Goal: Information Seeking & Learning: Compare options

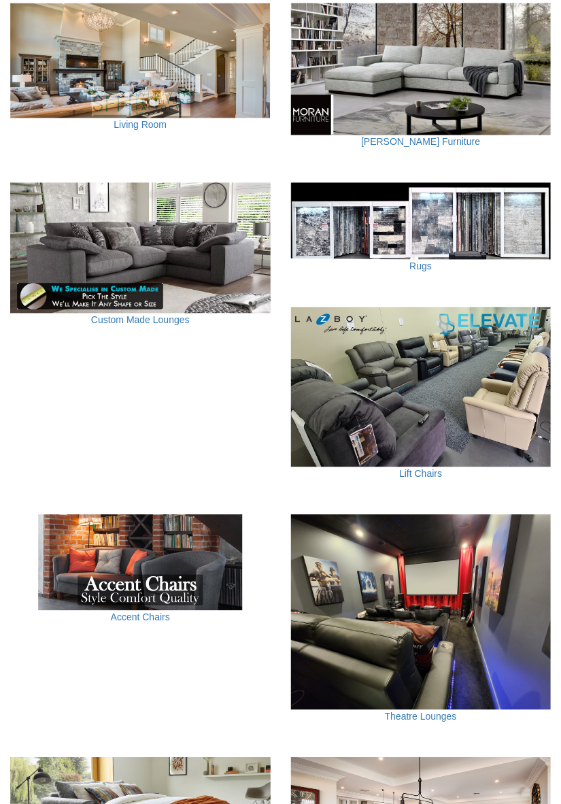
scroll to position [556, 0]
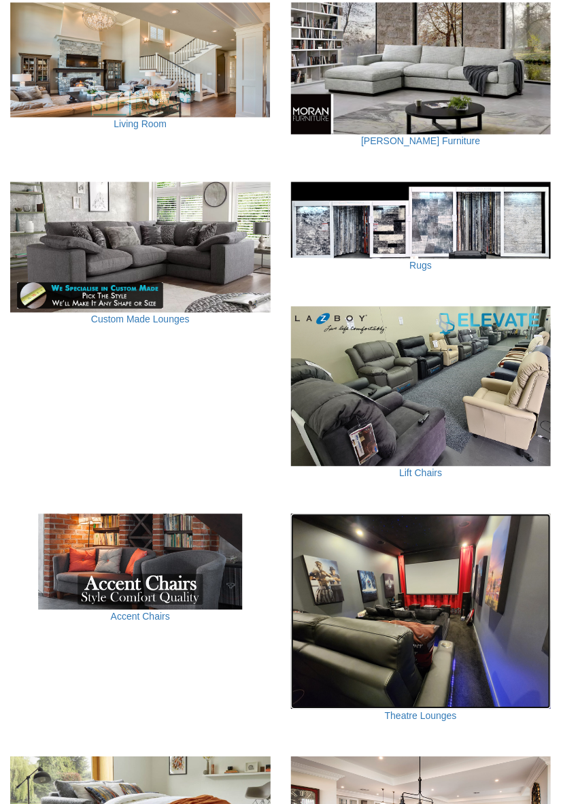
click at [427, 709] on img at bounding box center [421, 611] width 260 height 195
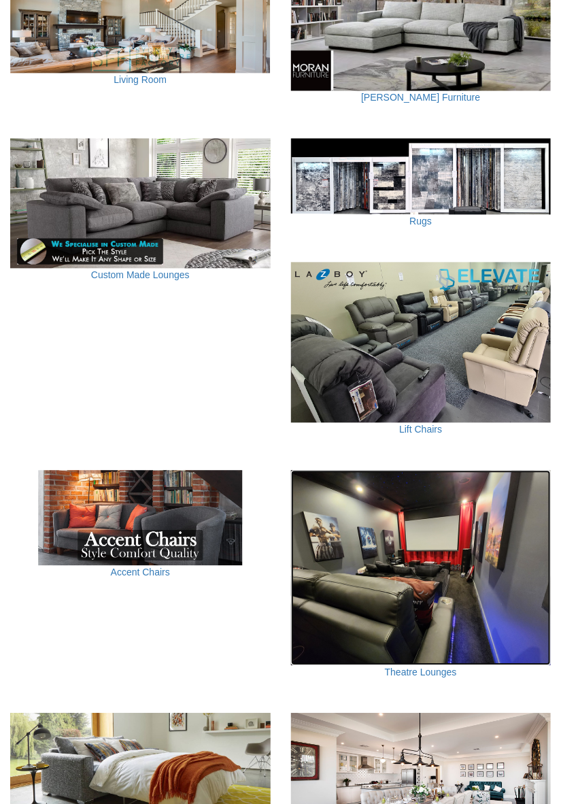
scroll to position [599, 0]
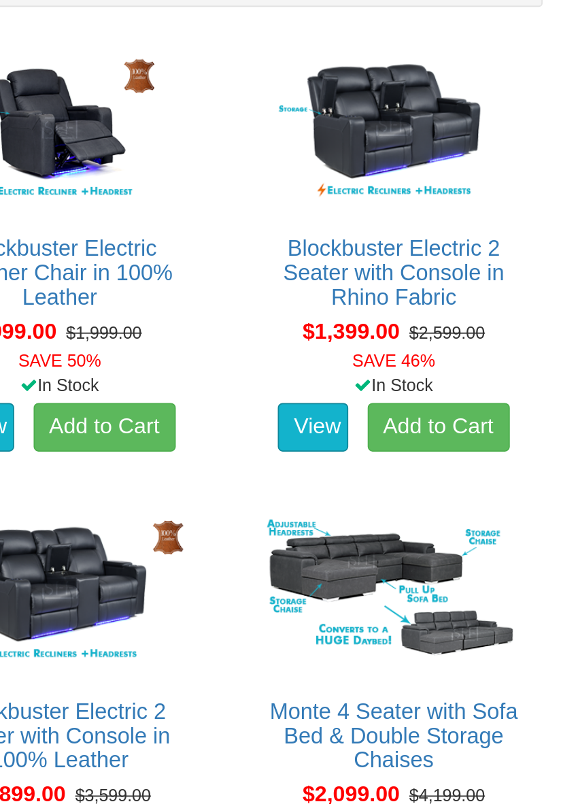
scroll to position [800, 0]
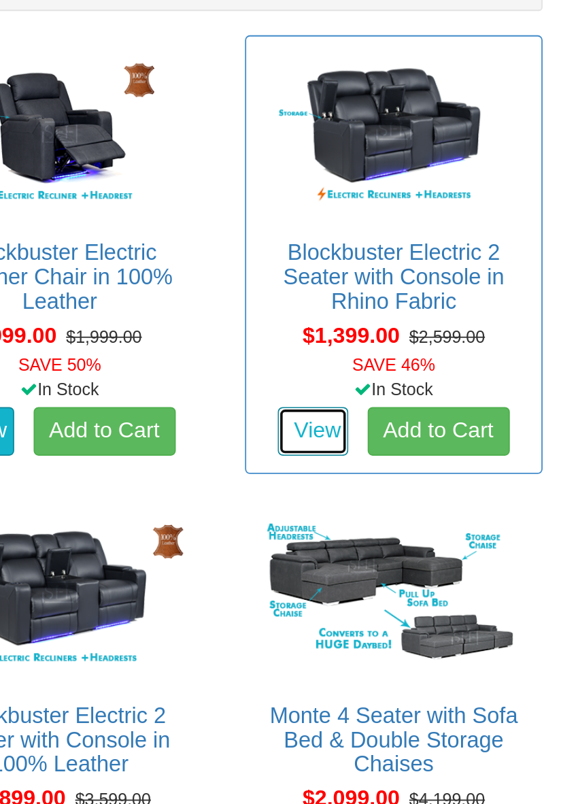
click at [426, 326] on link "View" at bounding box center [422, 325] width 39 height 27
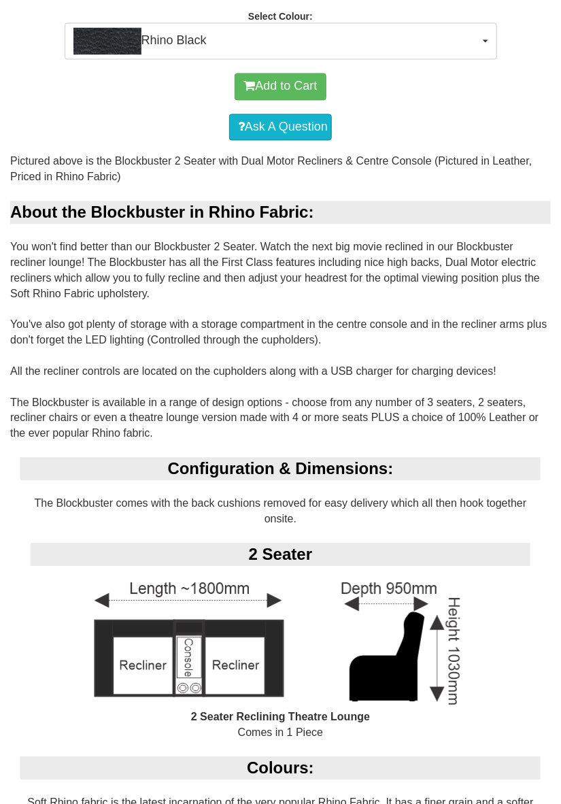
scroll to position [632, 0]
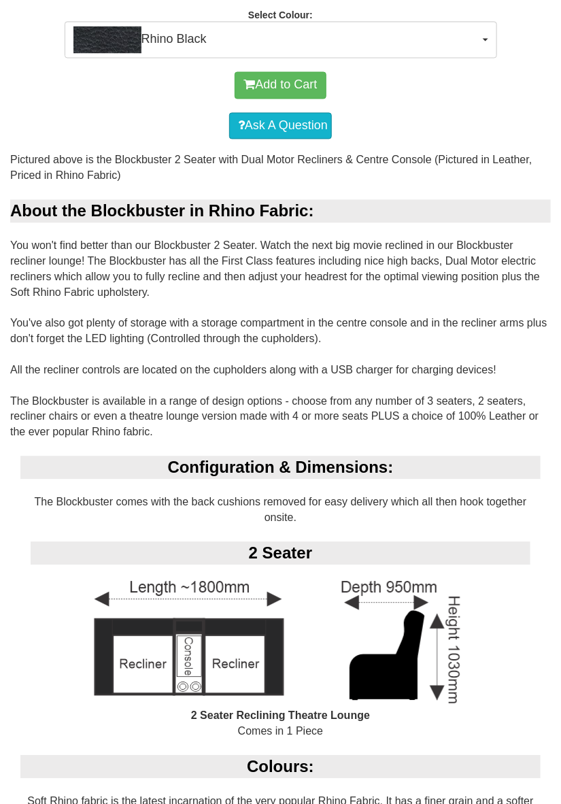
click at [495, 664] on img at bounding box center [280, 641] width 435 height 136
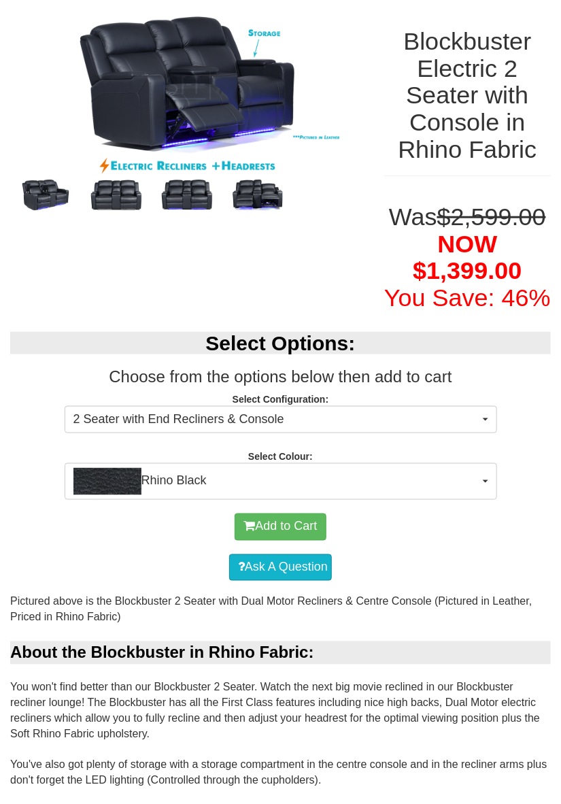
scroll to position [188, 0]
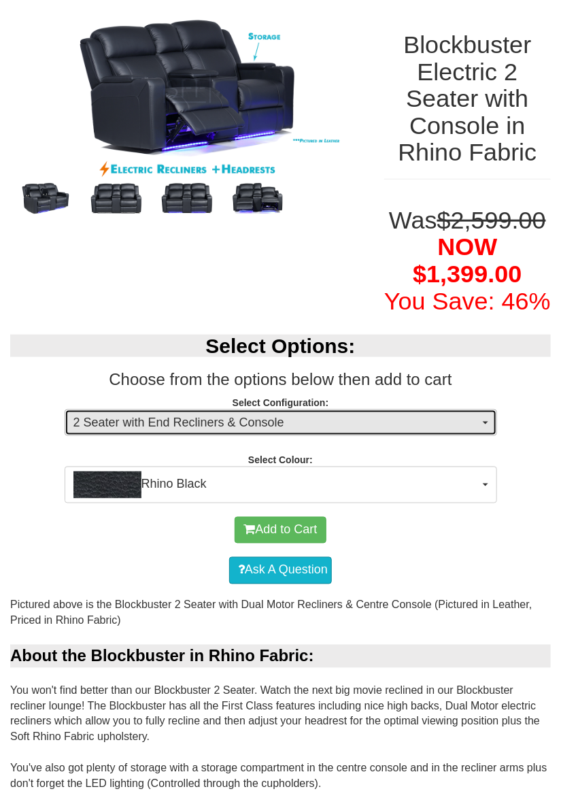
click at [490, 418] on button "2 Seater with End Recliners & Console" at bounding box center [281, 422] width 432 height 27
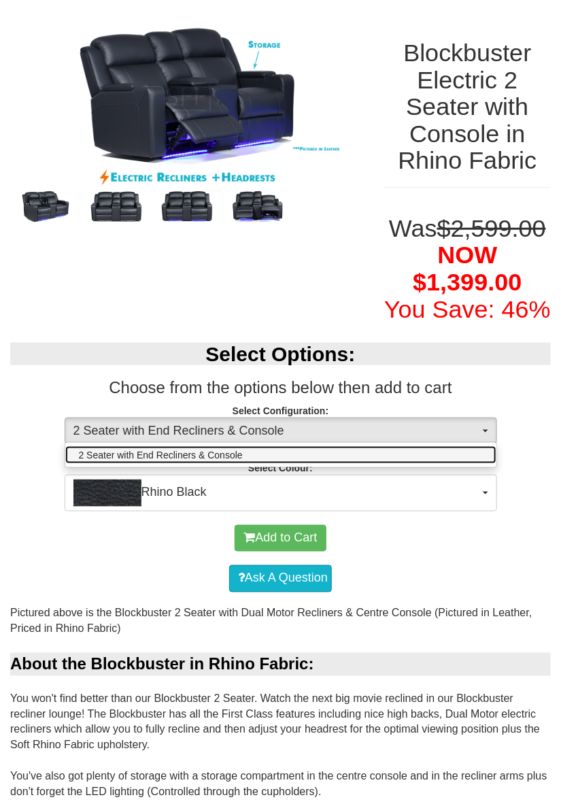
scroll to position [198, 0]
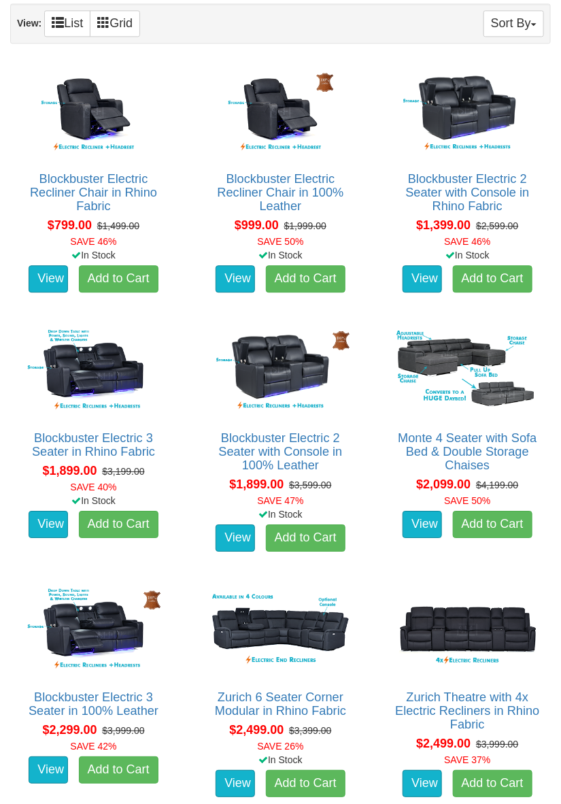
scroll to position [847, 0]
click at [420, 786] on link "View" at bounding box center [422, 783] width 39 height 27
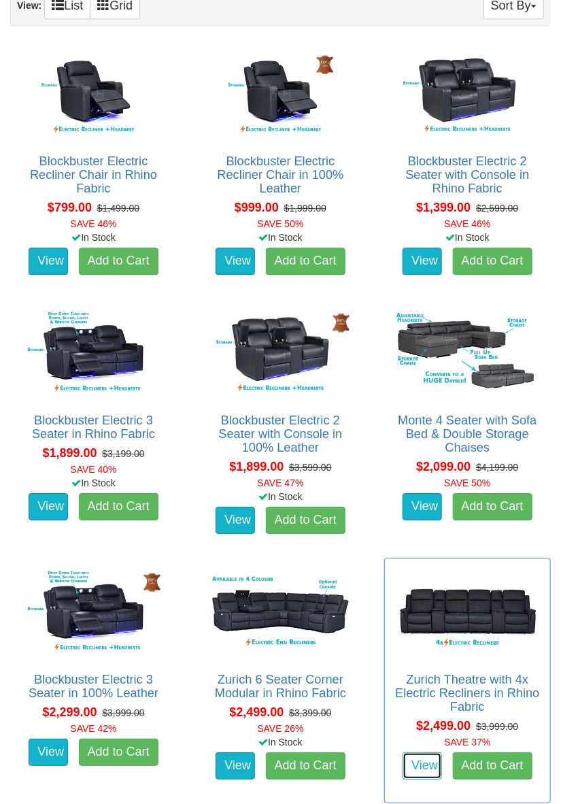
scroll to position [891, 0]
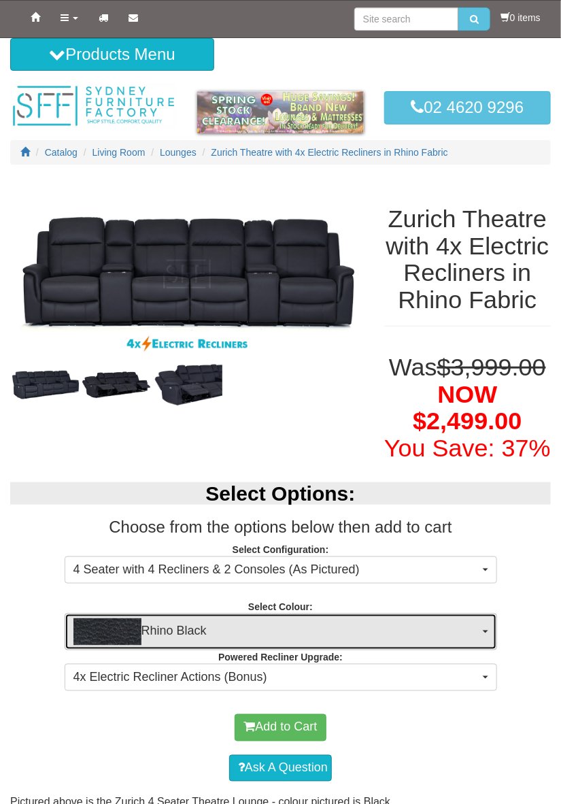
click at [492, 626] on button "Rhino Black" at bounding box center [281, 631] width 432 height 37
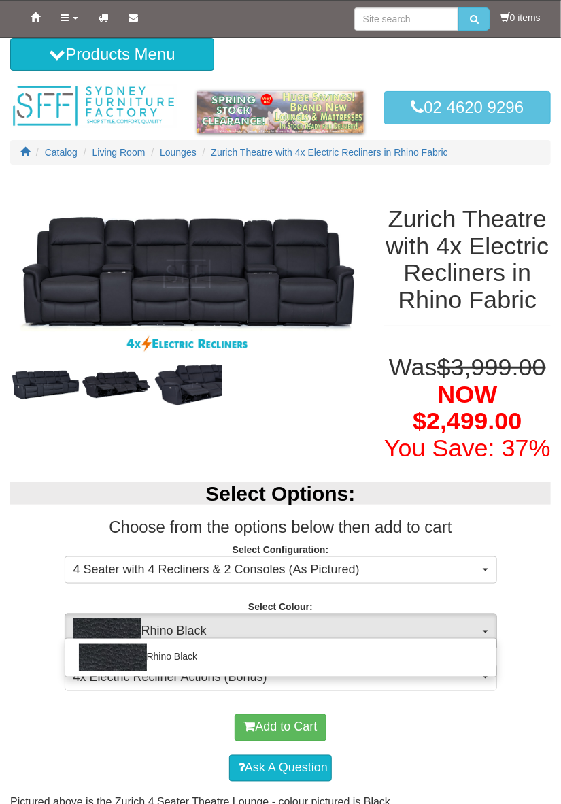
click at [528, 785] on div at bounding box center [280, 402] width 561 height 804
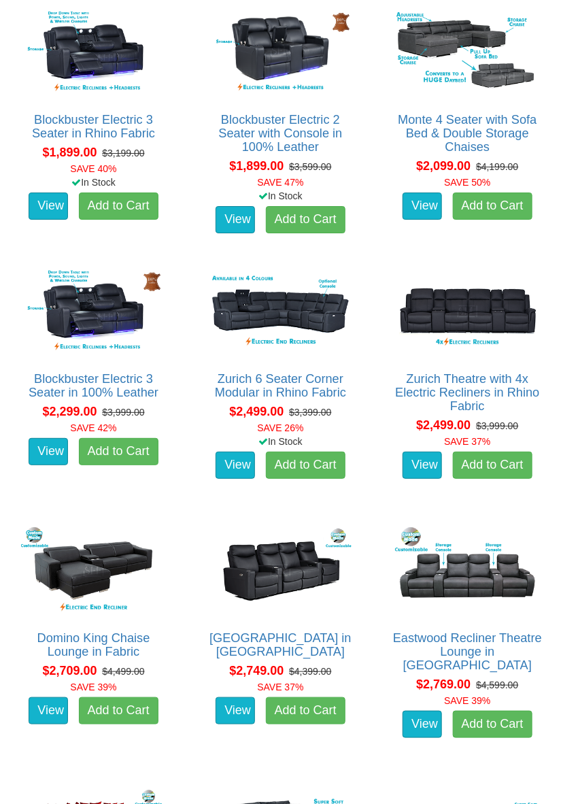
scroll to position [1168, 0]
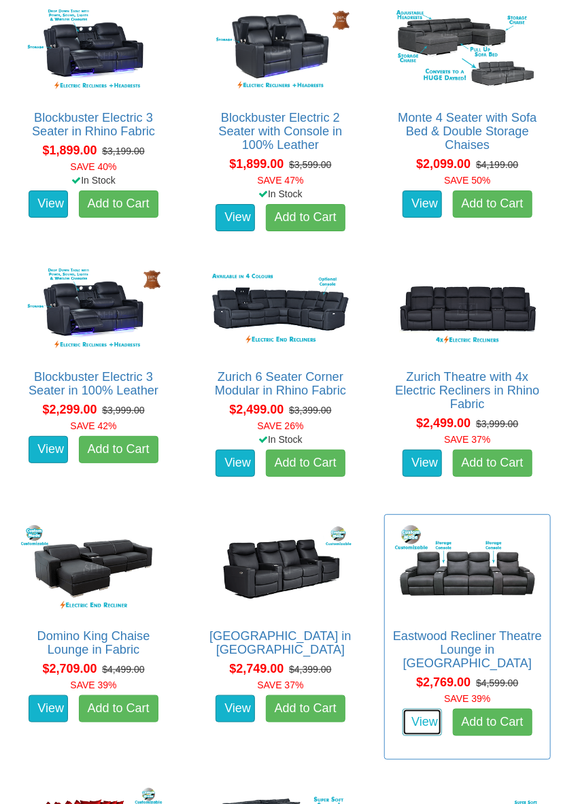
click at [412, 709] on link "View" at bounding box center [422, 722] width 39 height 27
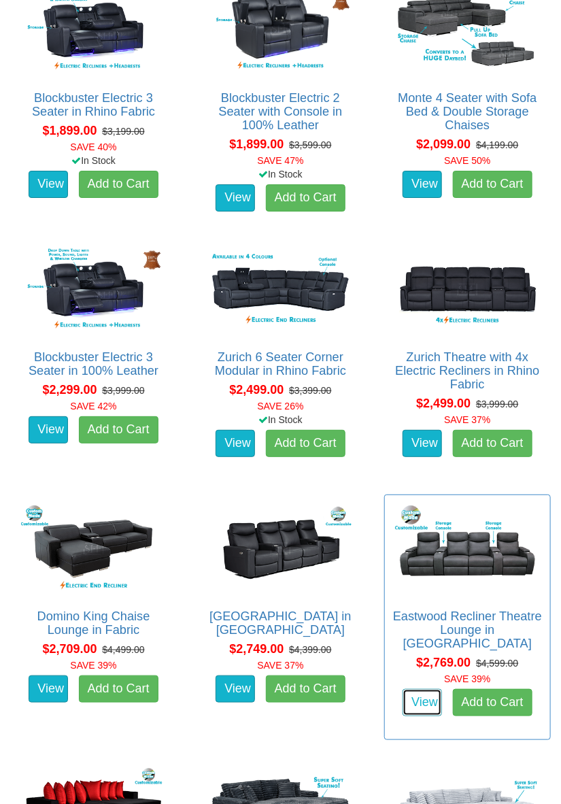
scroll to position [1211, 0]
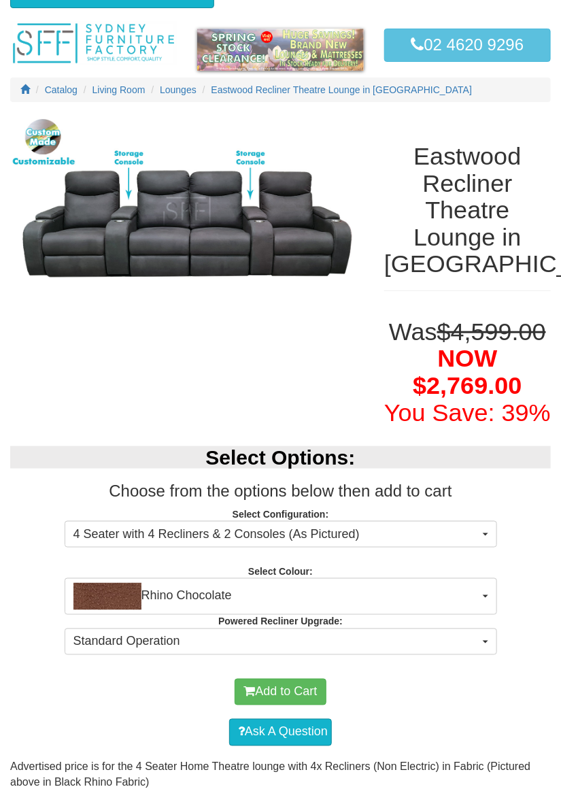
scroll to position [68, 0]
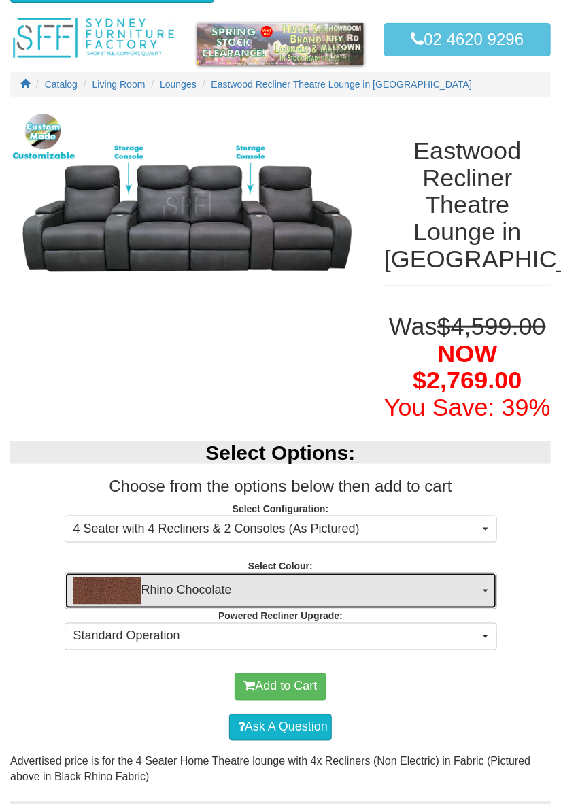
click at [481, 590] on button "Rhino Chocolate" at bounding box center [281, 591] width 432 height 37
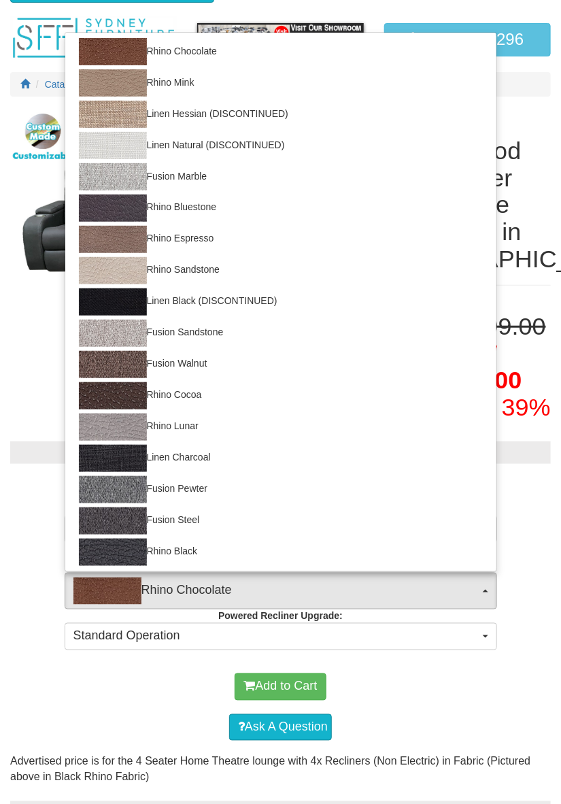
click at [546, 555] on div at bounding box center [280, 402] width 561 height 804
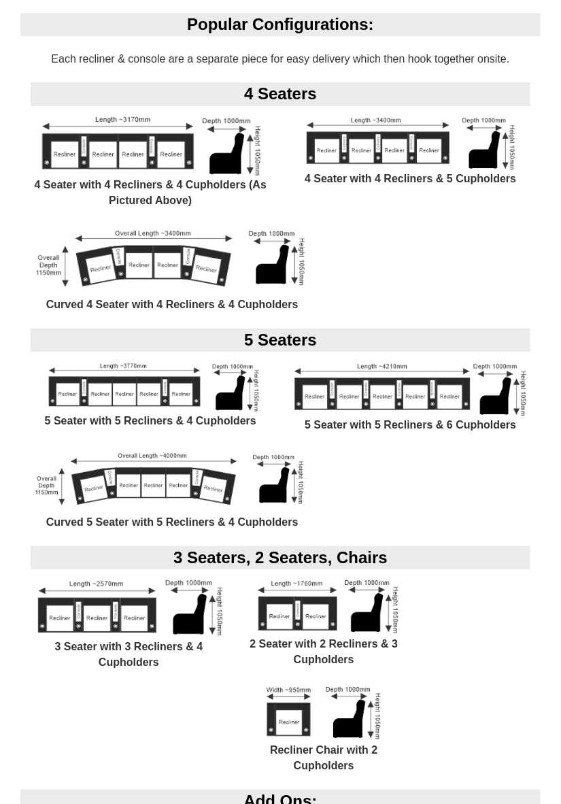
scroll to position [1036, 0]
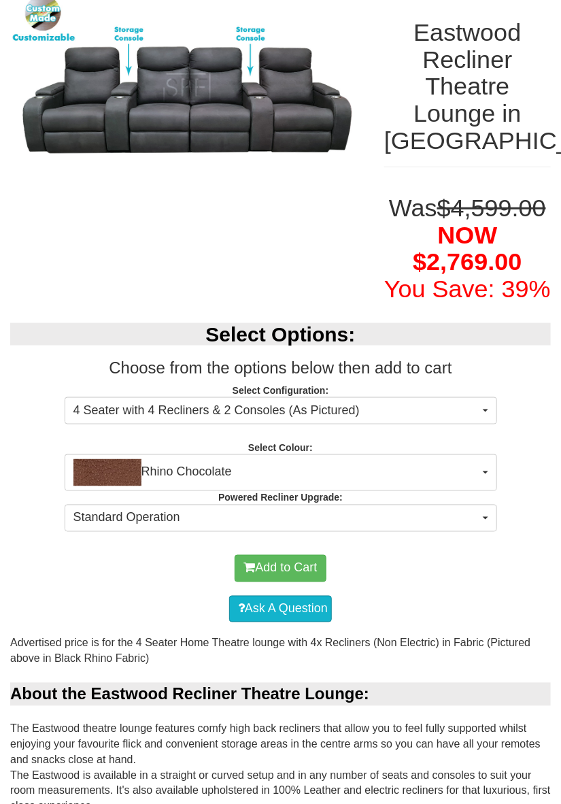
scroll to position [0, 0]
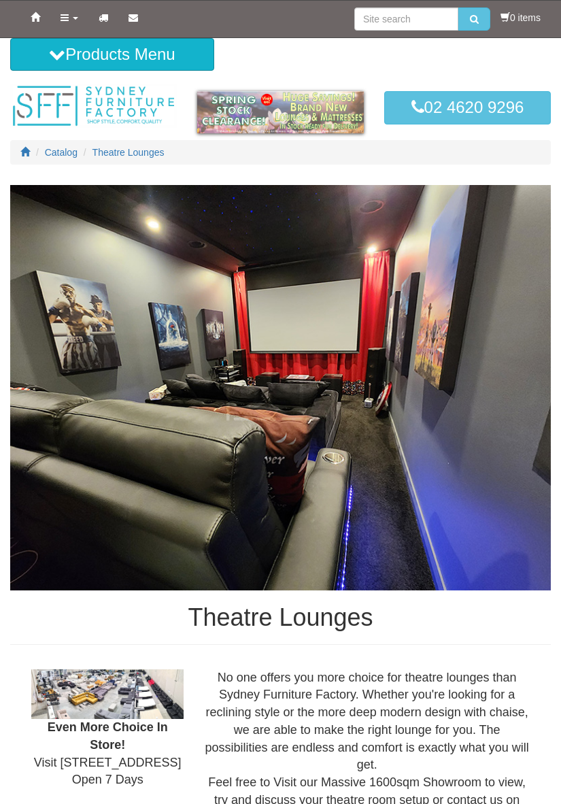
scroll to position [1211, 0]
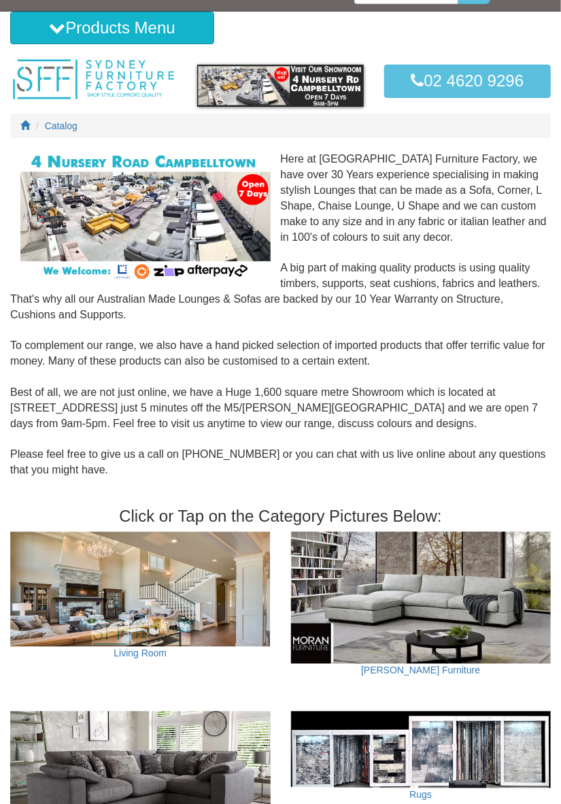
scroll to position [27, 0]
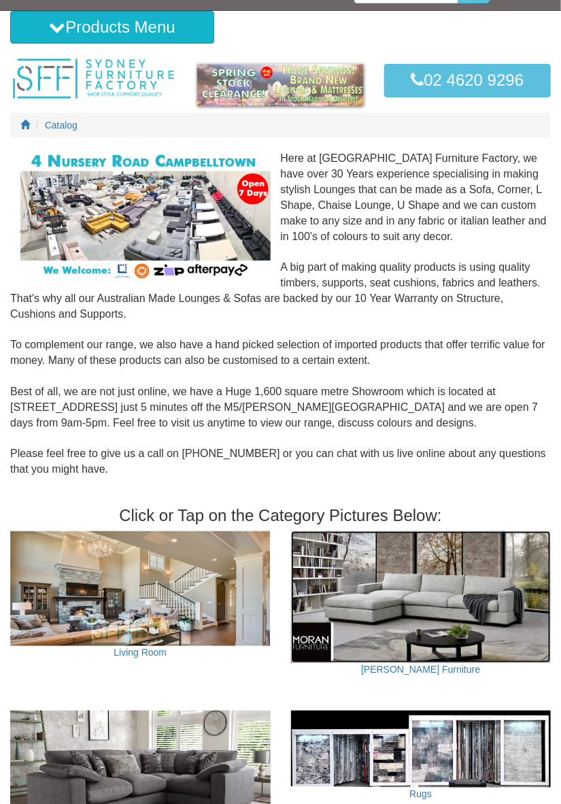
click at [462, 619] on img at bounding box center [421, 597] width 260 height 132
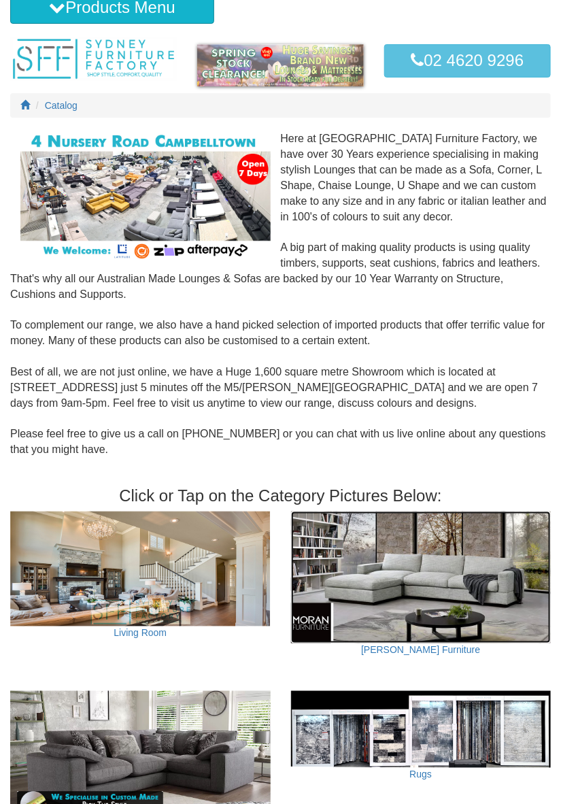
scroll to position [71, 0]
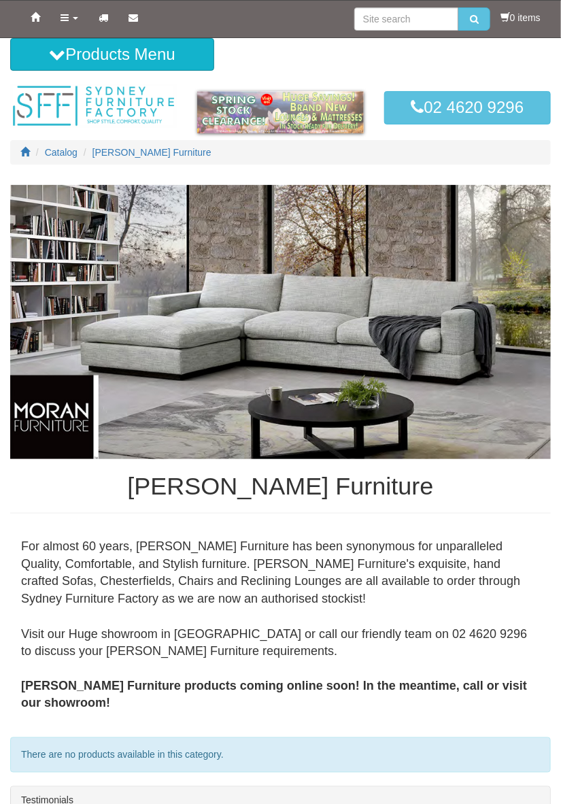
click at [445, 606] on div "For almost 60 years, Moran Furniture has been synonymous for unparalleled Quali…" at bounding box center [280, 625] width 541 height 197
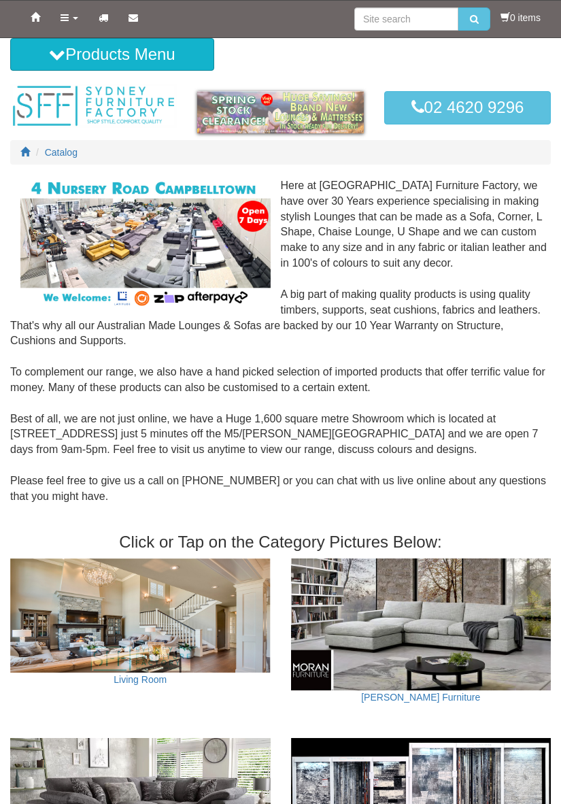
scroll to position [71, 0]
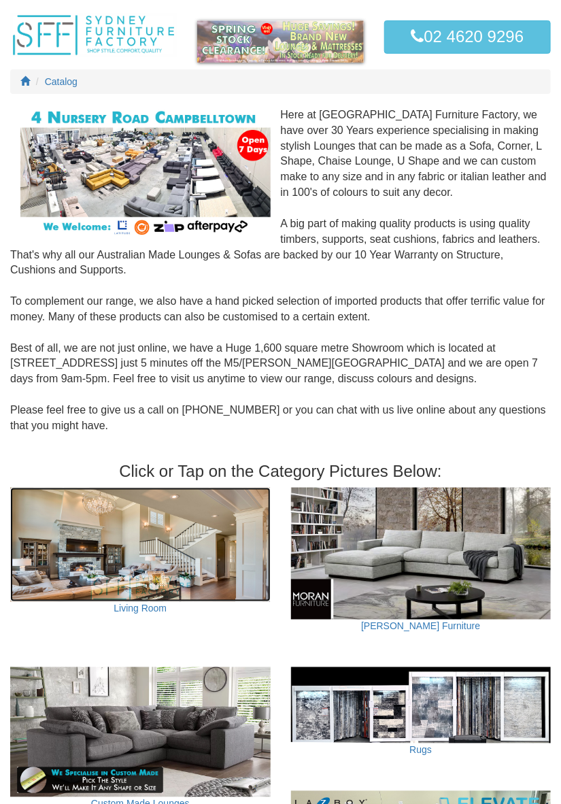
click at [146, 561] on img at bounding box center [140, 545] width 260 height 115
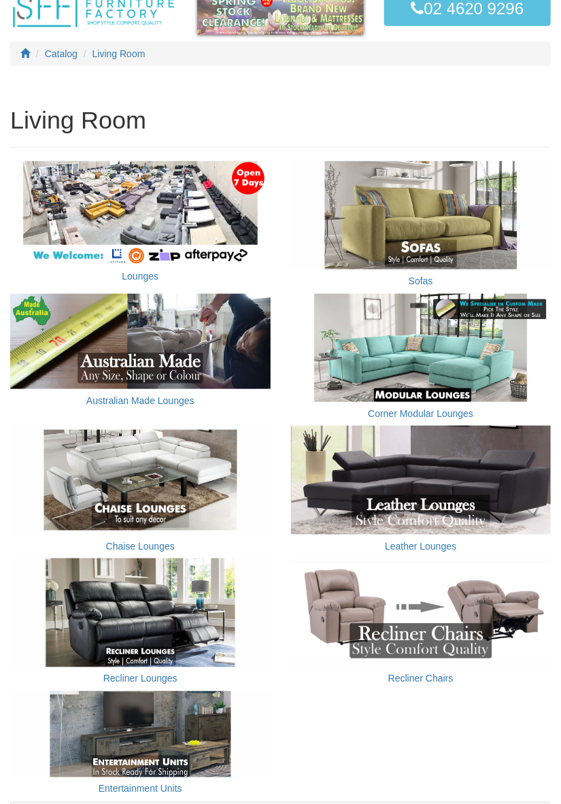
scroll to position [101, 0]
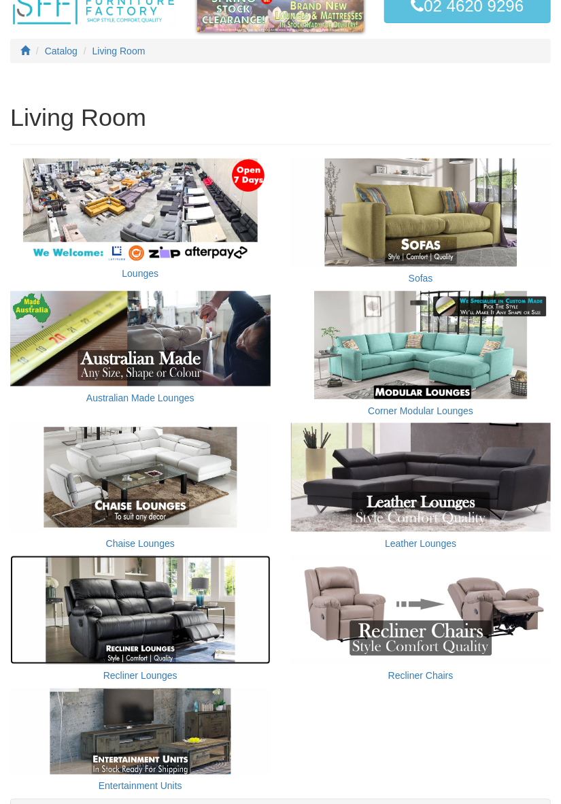
click at [152, 630] on img at bounding box center [140, 610] width 260 height 108
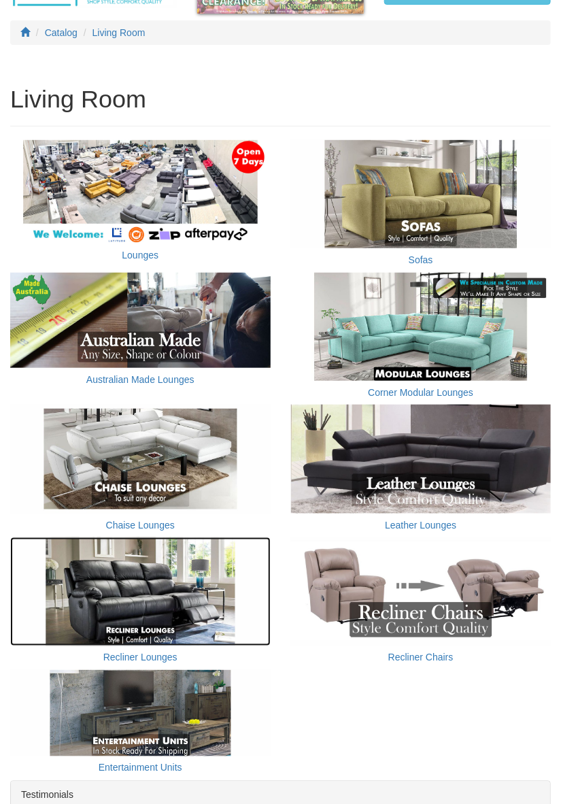
scroll to position [145, 0]
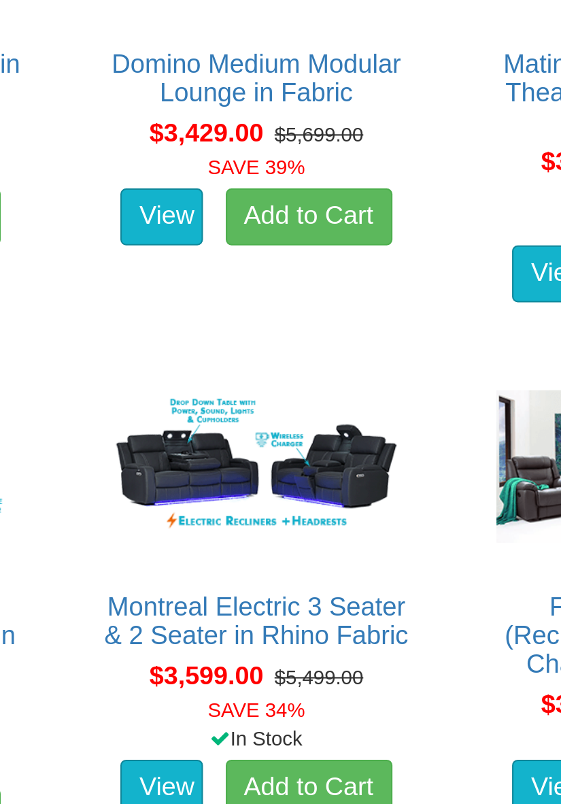
scroll to position [2647, 0]
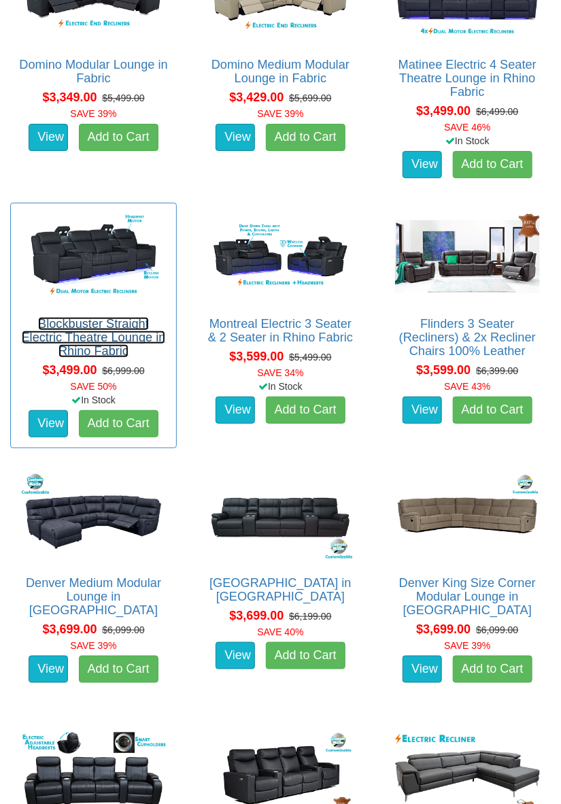
click at [84, 326] on link "Blockbuster Straight Electric Theatre Lounge in Rhino Fabric" at bounding box center [94, 337] width 144 height 41
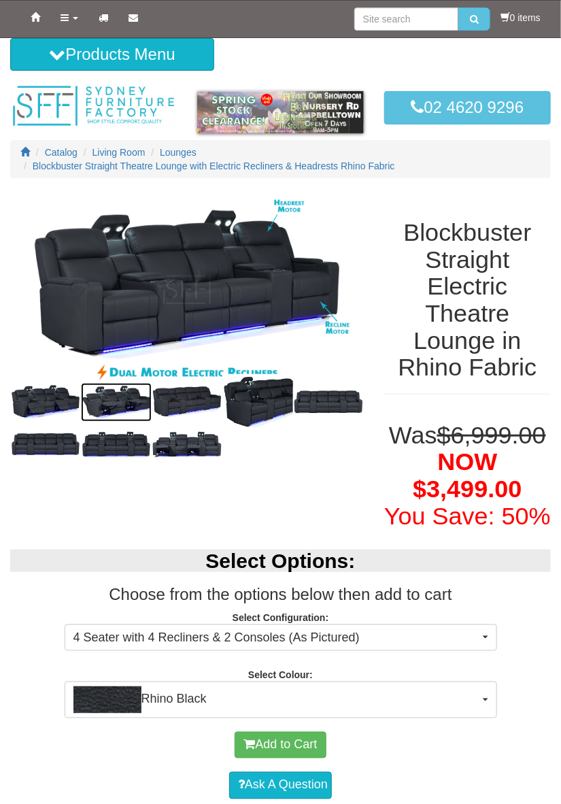
click at [105, 409] on img at bounding box center [116, 402] width 71 height 39
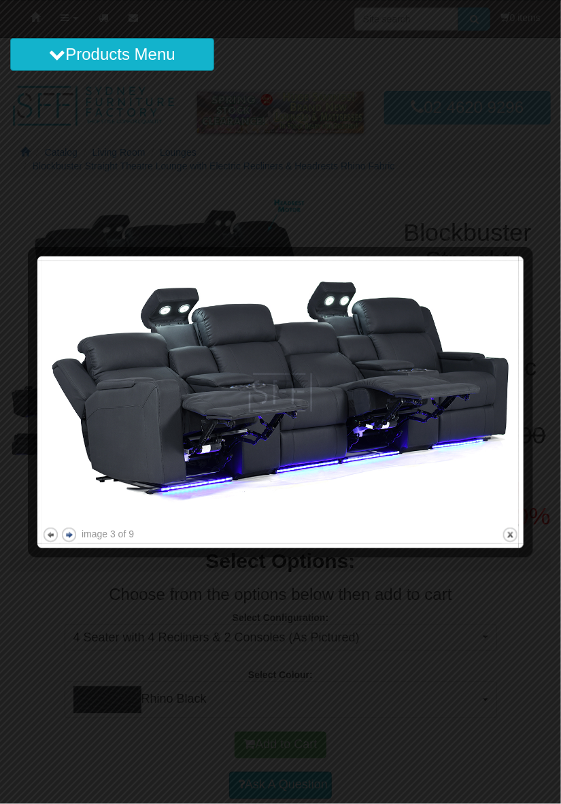
click at [74, 533] on button "next" at bounding box center [69, 534] width 17 height 17
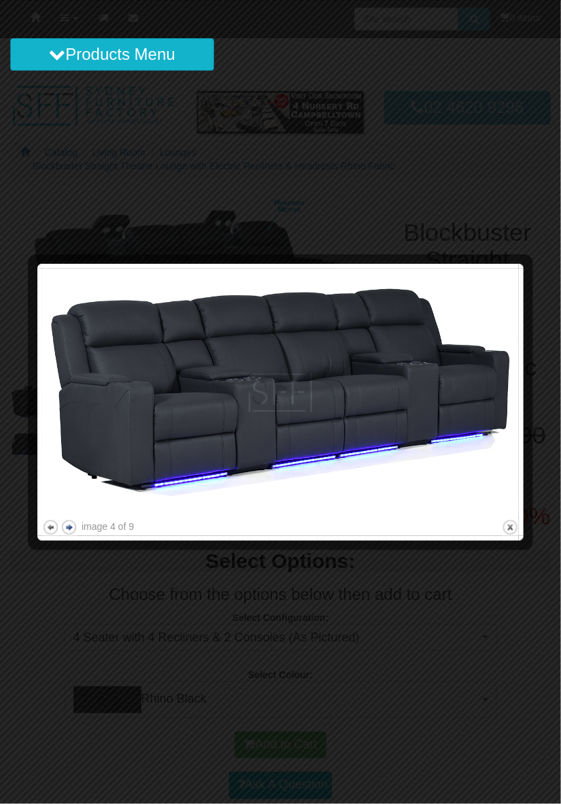
click at [75, 532] on button "next" at bounding box center [69, 527] width 17 height 17
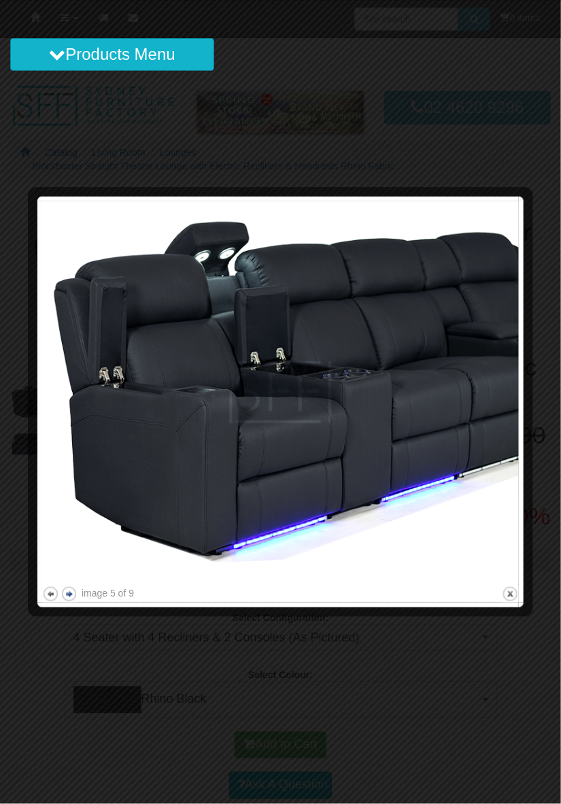
click at [75, 592] on button "next" at bounding box center [69, 593] width 17 height 17
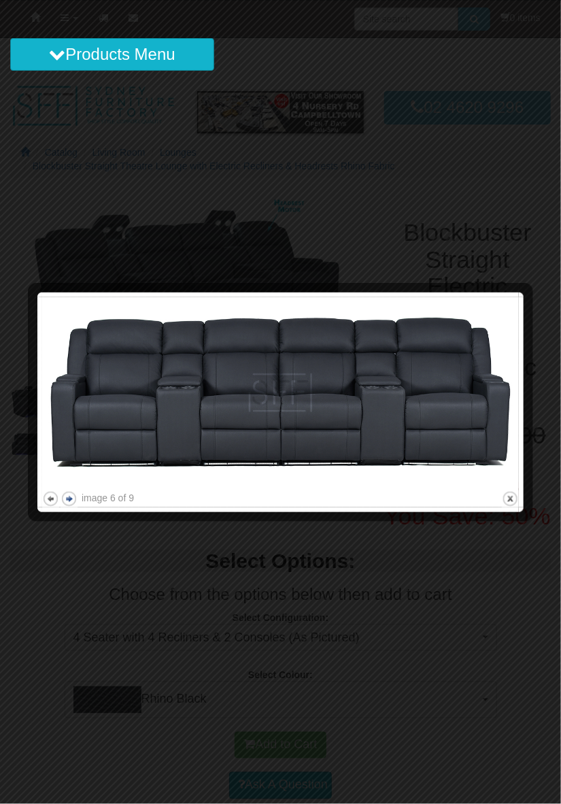
click at [75, 490] on button "next" at bounding box center [69, 498] width 17 height 17
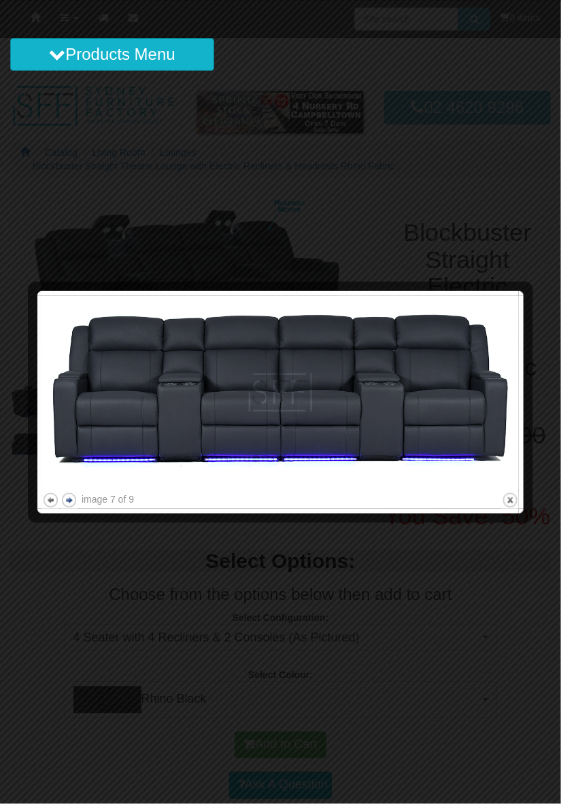
click at [76, 505] on button "next" at bounding box center [69, 500] width 17 height 17
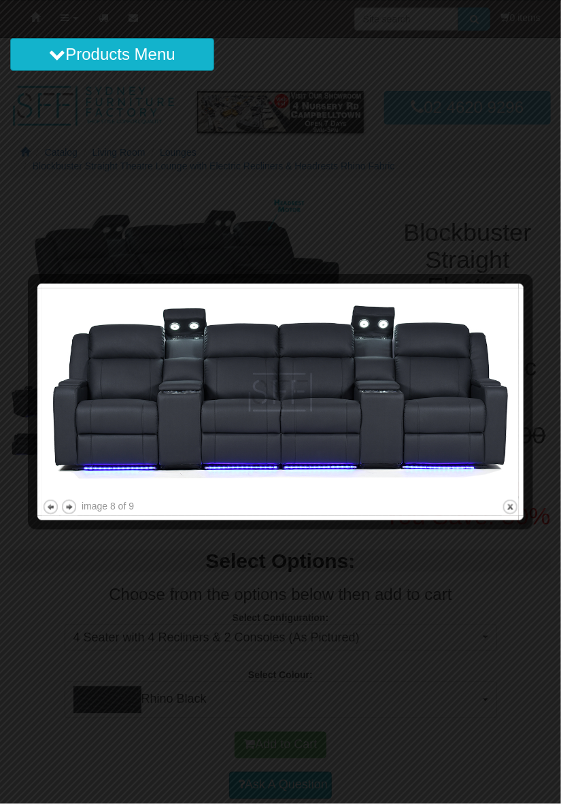
click at [468, 631] on div at bounding box center [280, 402] width 561 height 804
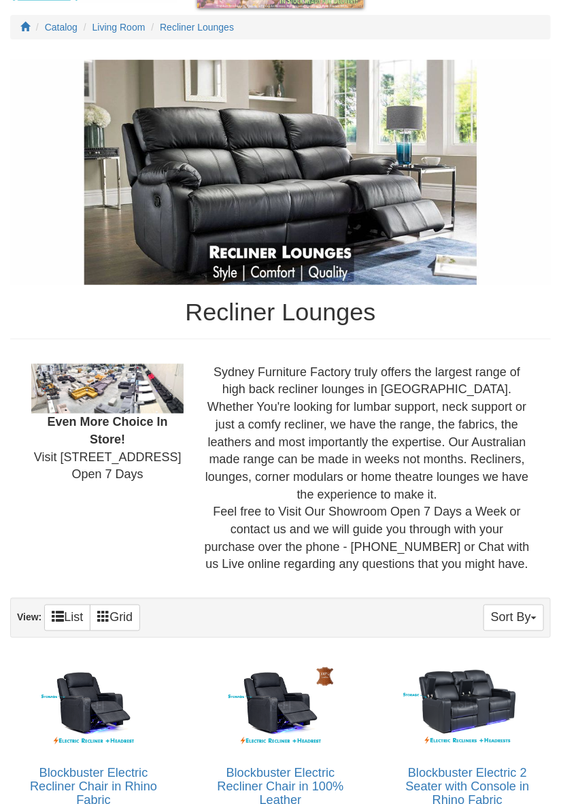
scroll to position [125, 0]
click at [540, 616] on button "Sort By" at bounding box center [513, 618] width 61 height 27
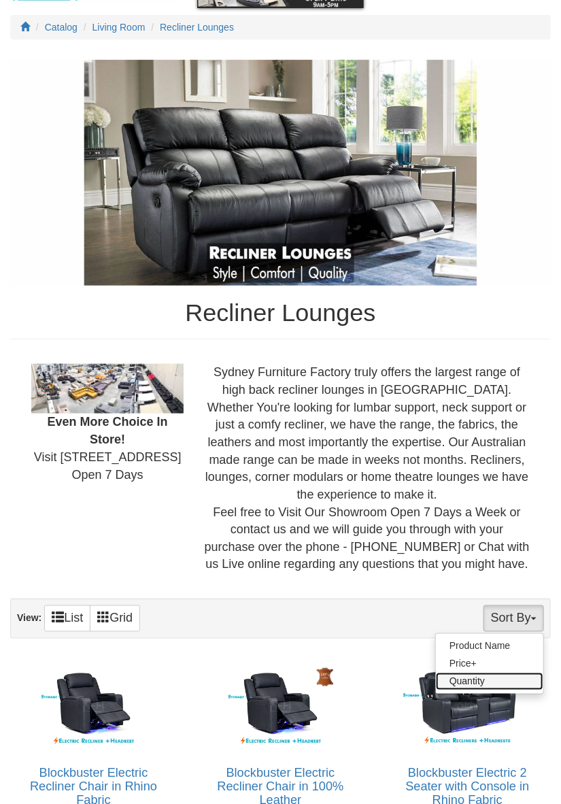
click at [498, 683] on link "Quantity" at bounding box center [489, 682] width 107 height 18
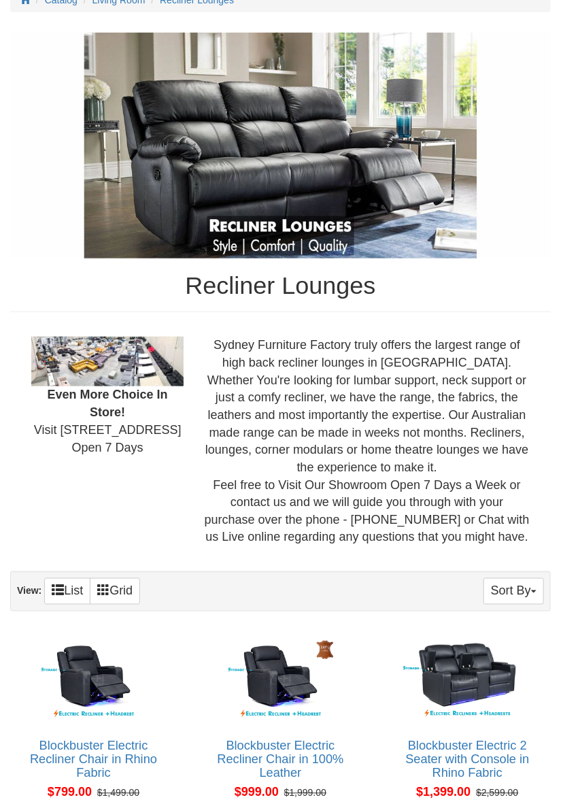
scroll to position [169, 0]
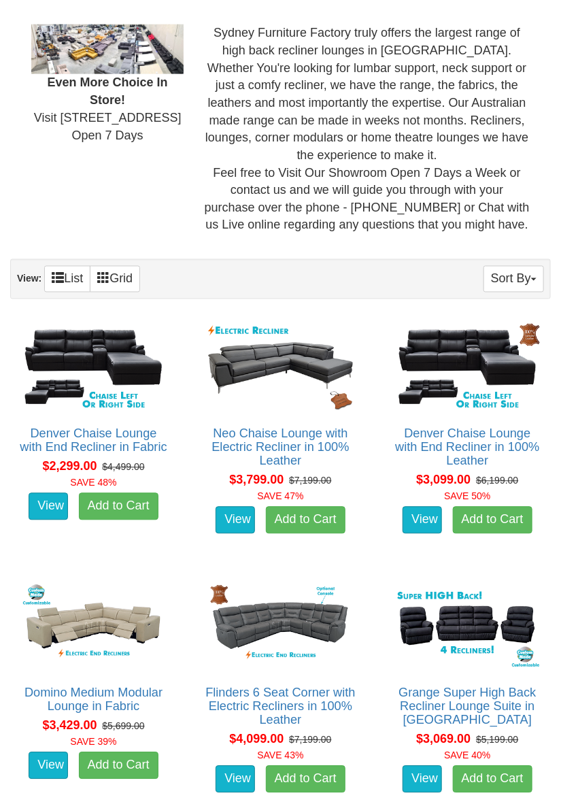
scroll to position [452, 0]
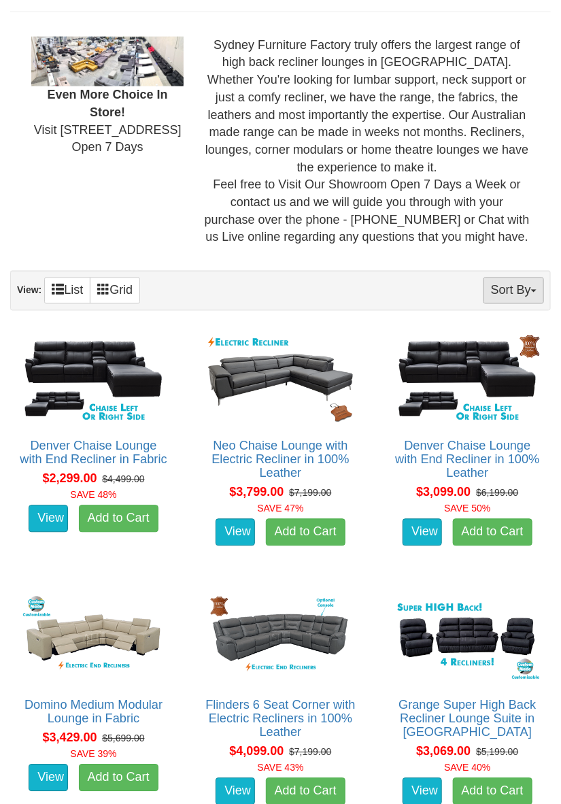
click at [529, 293] on button "Sort By" at bounding box center [513, 290] width 61 height 27
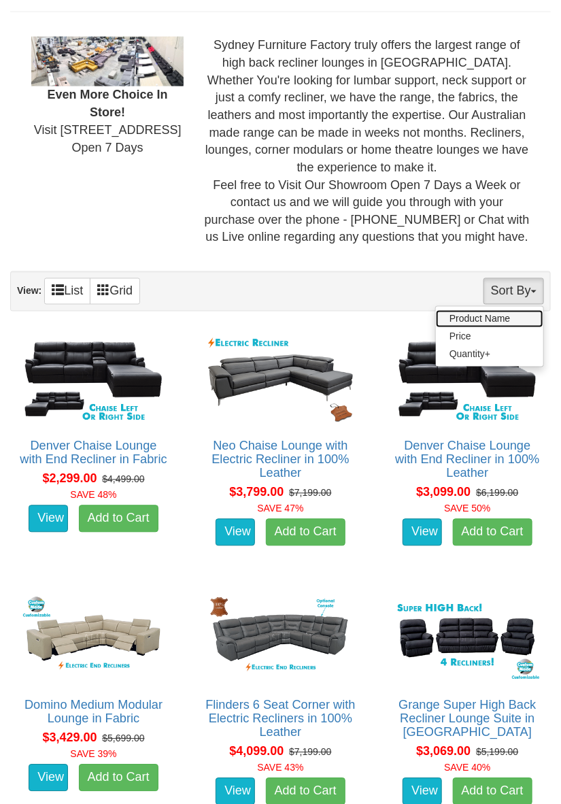
click at [508, 316] on link "Product Name" at bounding box center [489, 319] width 107 height 18
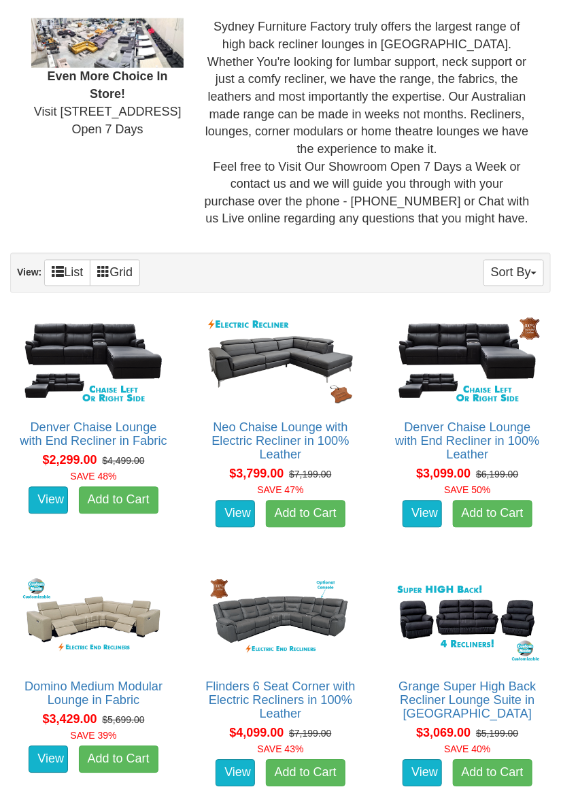
scroll to position [495, 0]
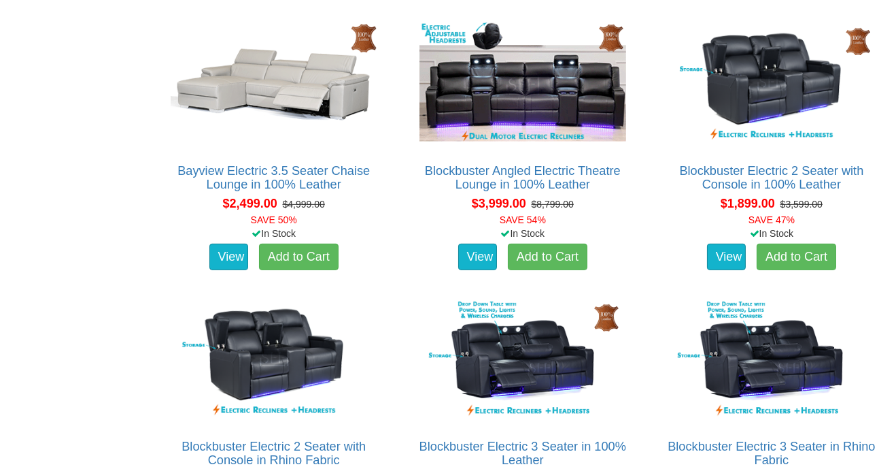
scroll to position [853, 0]
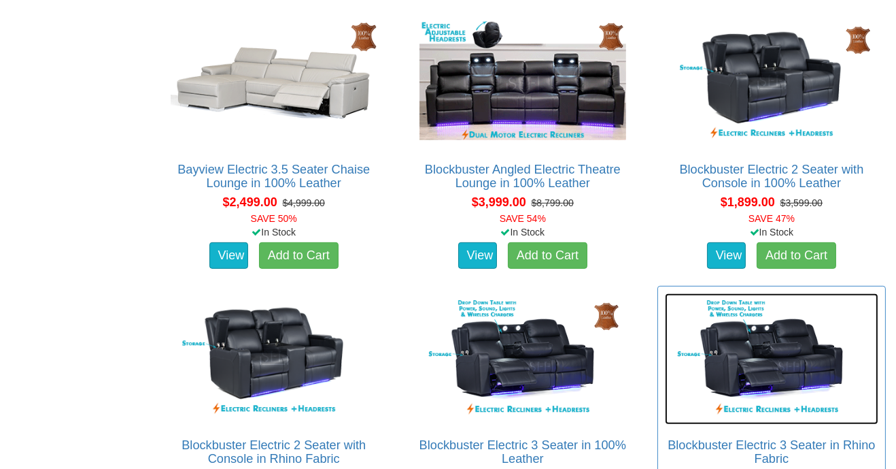
click at [560, 373] on img at bounding box center [772, 358] width 214 height 131
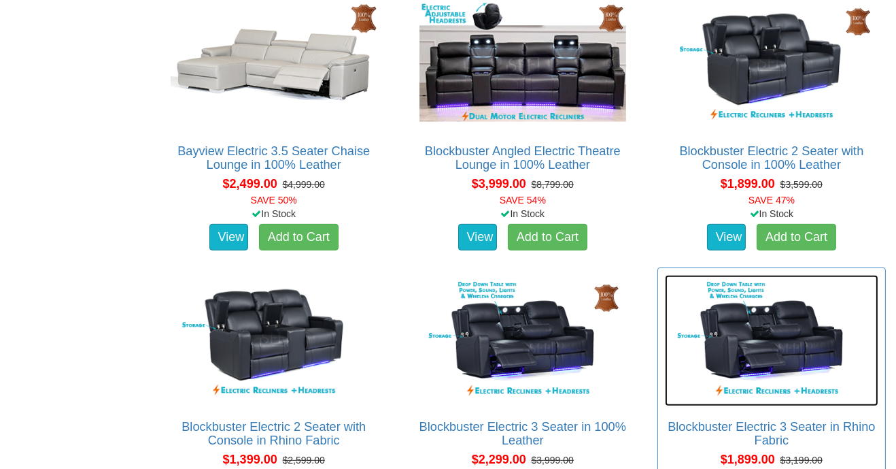
scroll to position [896, 0]
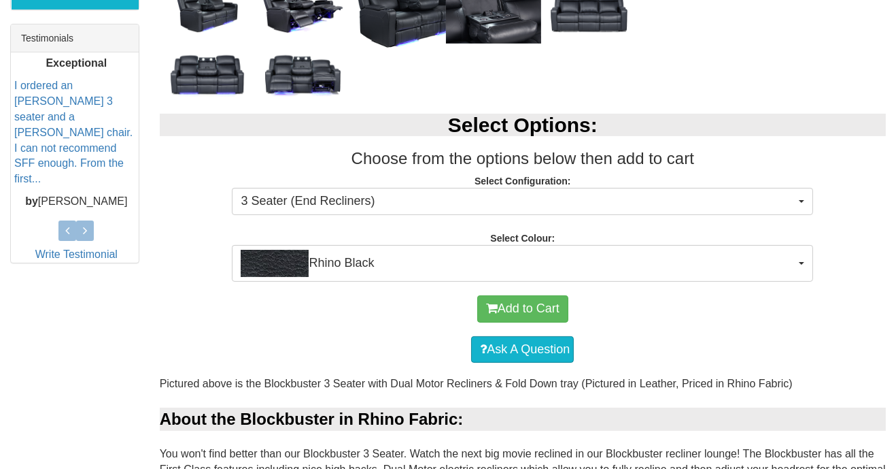
scroll to position [580, 0]
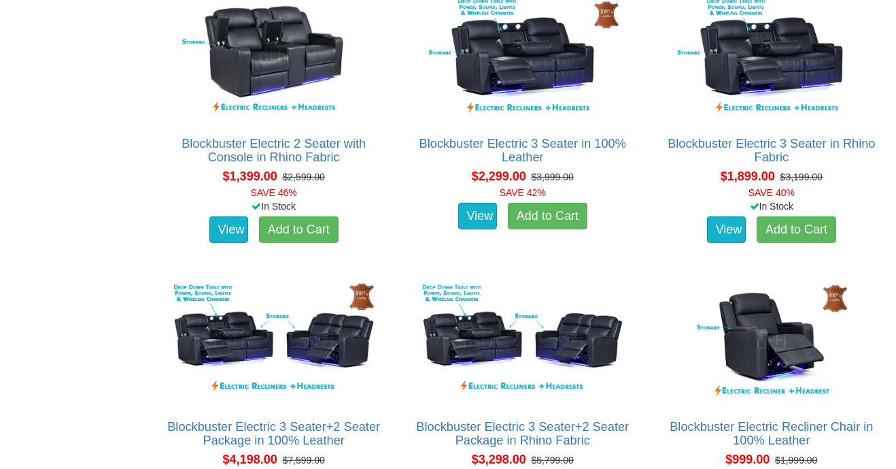
scroll to position [1169, 0]
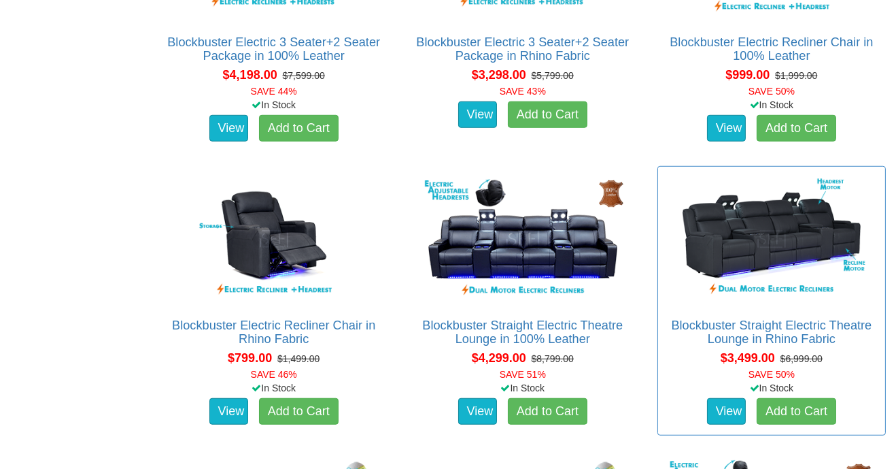
click at [860, 420] on div "View Add to Cart" at bounding box center [772, 411] width 234 height 34
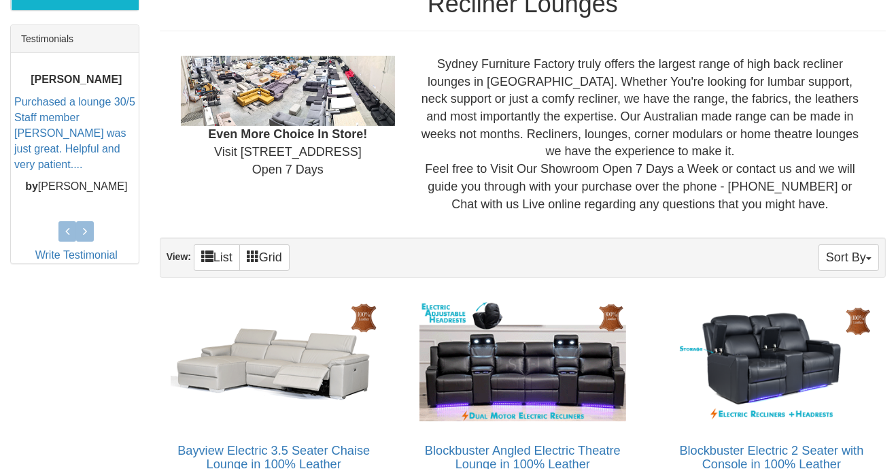
scroll to position [482, 0]
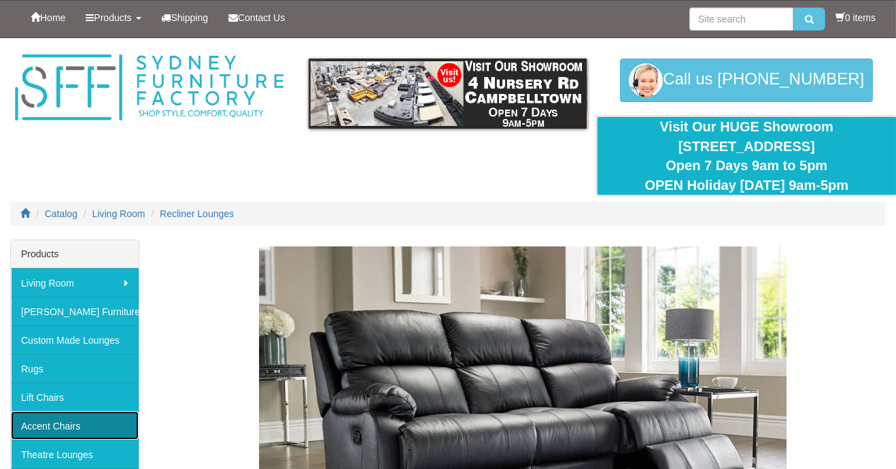
click at [78, 424] on link "Accent Chairs" at bounding box center [75, 425] width 128 height 29
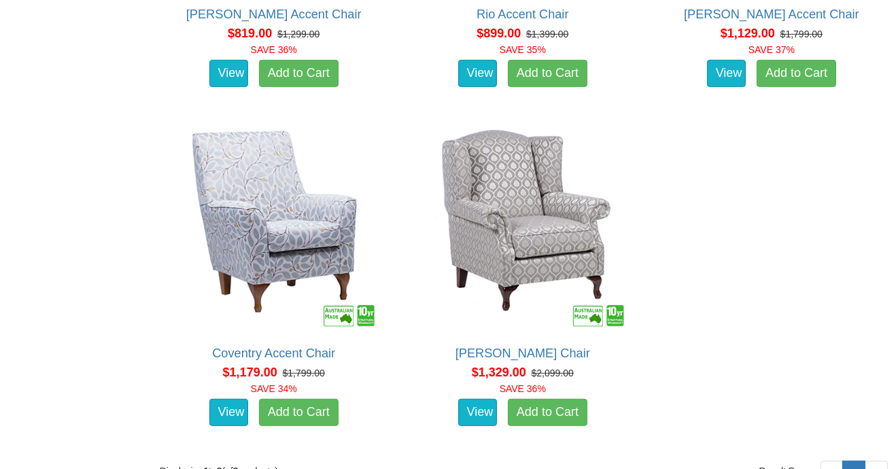
scroll to position [1318, 0]
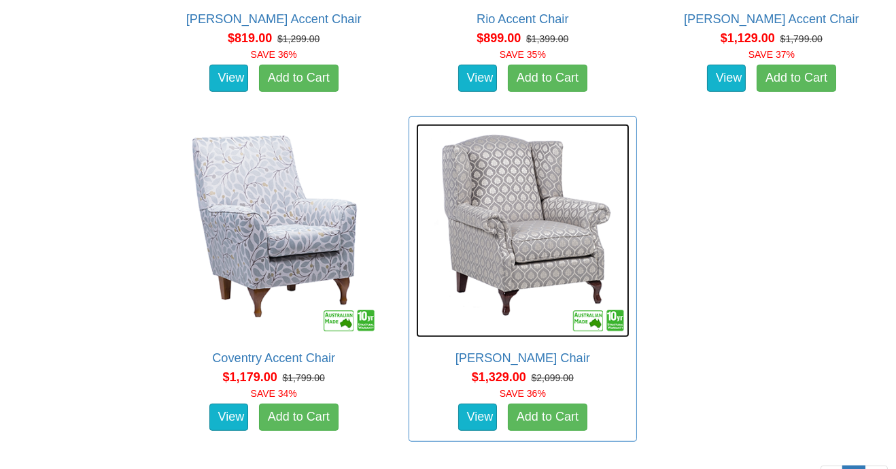
click at [531, 250] on img at bounding box center [523, 231] width 214 height 214
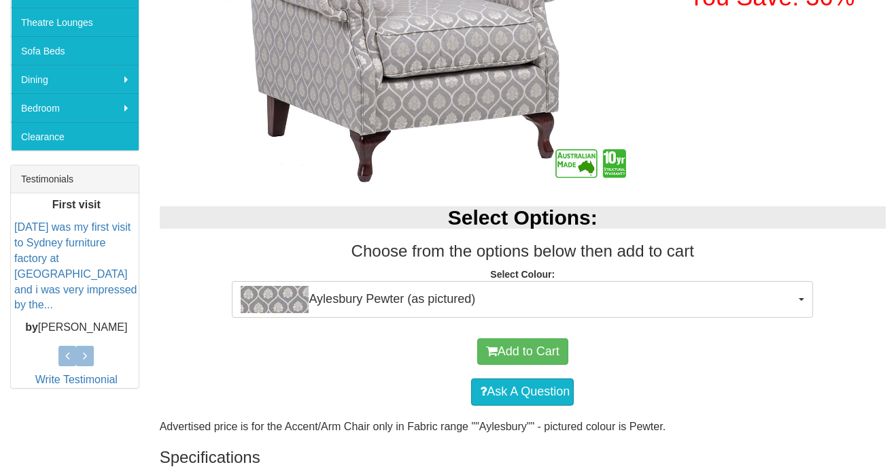
scroll to position [437, 0]
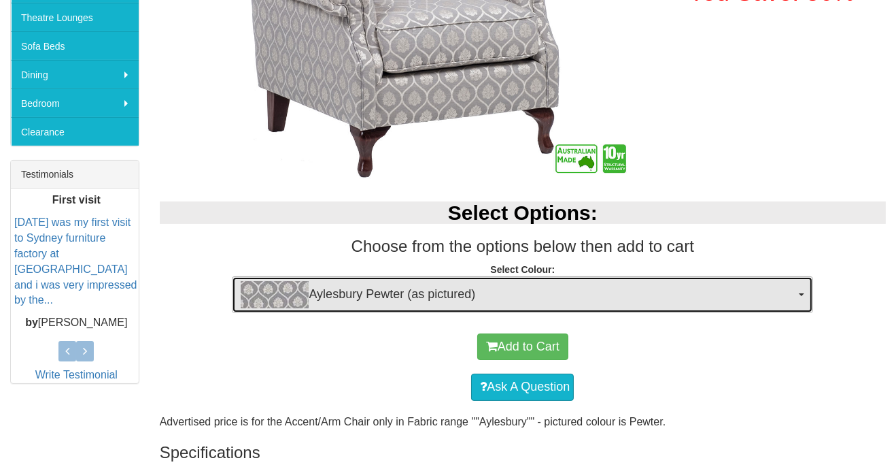
click at [813, 292] on button "Aylesbury Pewter (as pictured)" at bounding box center [522, 294] width 581 height 37
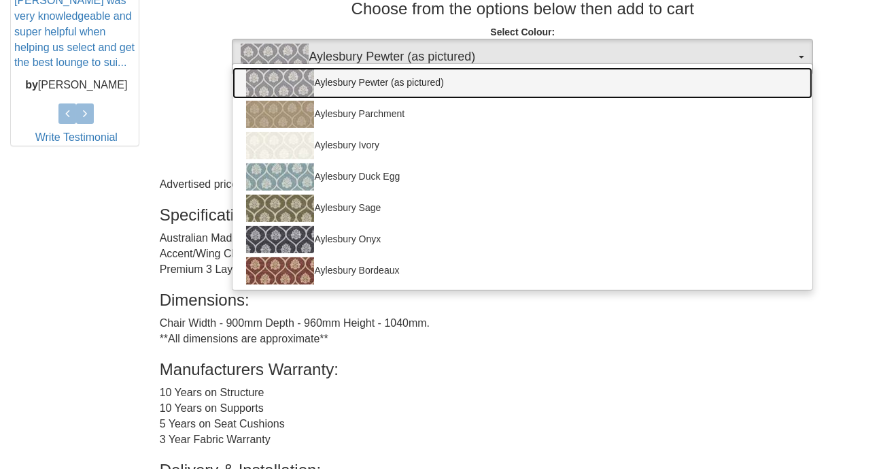
scroll to position [681, 0]
